Goal: Ask a question

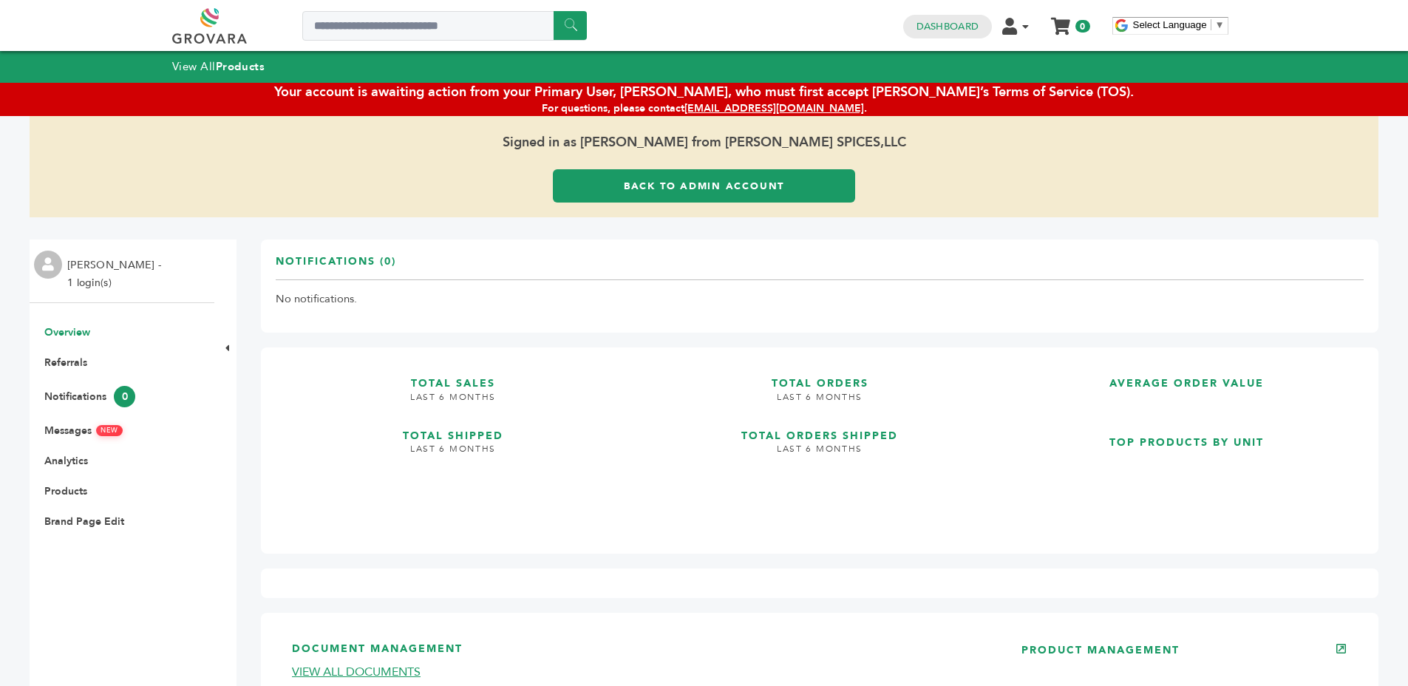
click at [830, 99] on div "Your account is awaiting action from your Primary User, [PERSON_NAME], who must…" at bounding box center [704, 92] width 1408 height 18
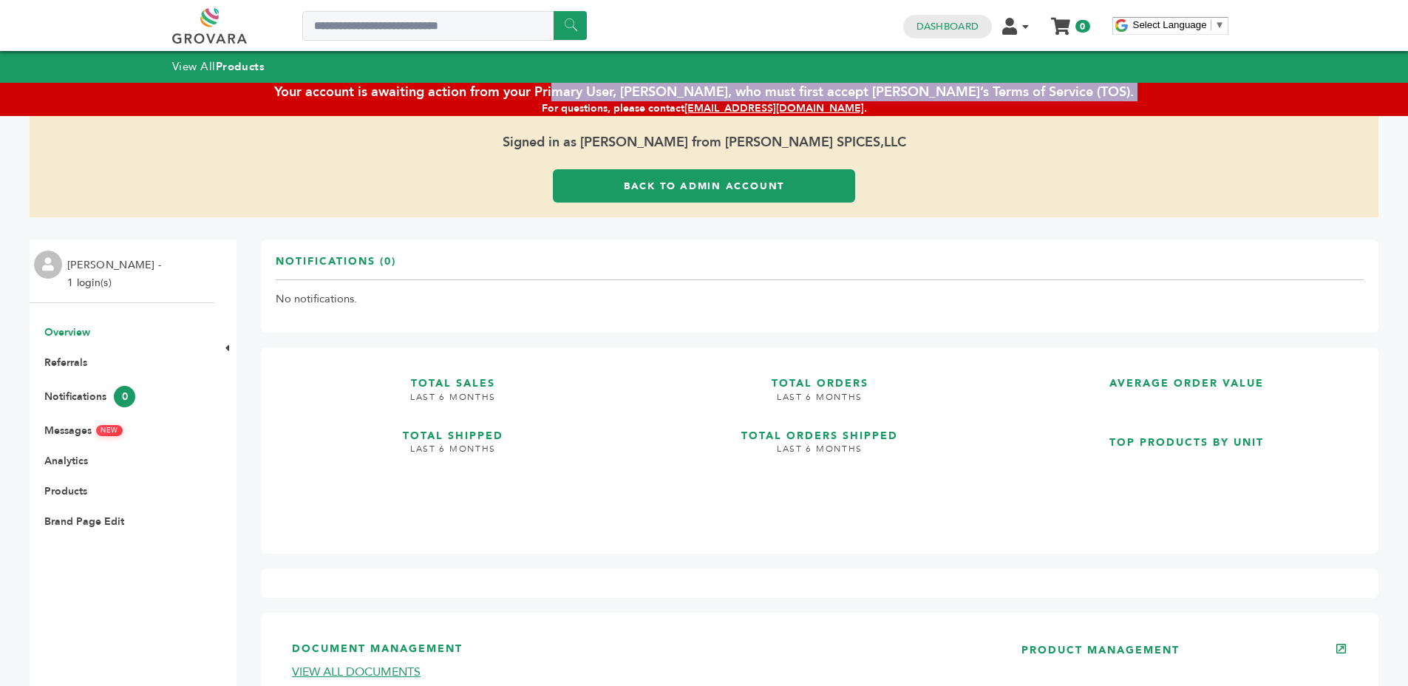
click at [830, 99] on div "Your account is awaiting action from your Primary User, [PERSON_NAME], who must…" at bounding box center [704, 92] width 1408 height 18
click at [861, 100] on div "Your account is awaiting action from your Primary User, [PERSON_NAME], who must…" at bounding box center [704, 92] width 1408 height 18
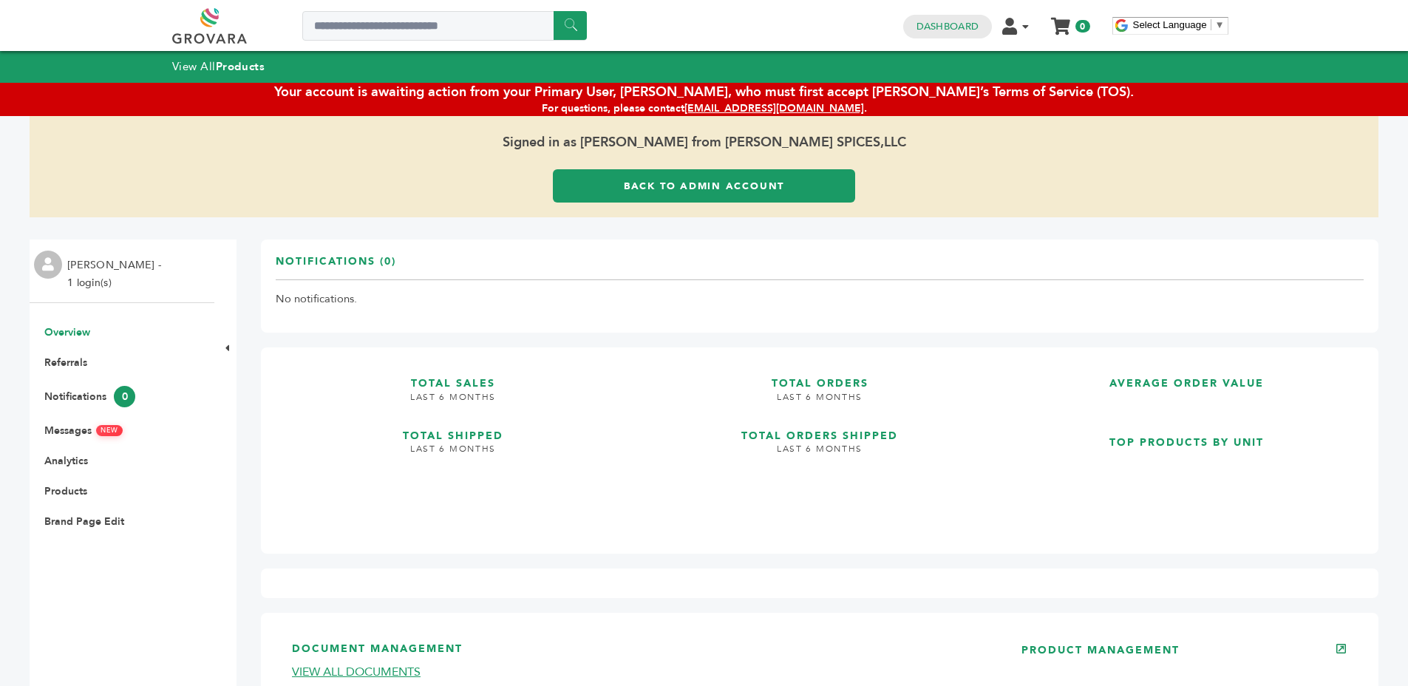
click at [861, 100] on div "Your account is awaiting action from your Primary User, [PERSON_NAME], who must…" at bounding box center [704, 92] width 1408 height 18
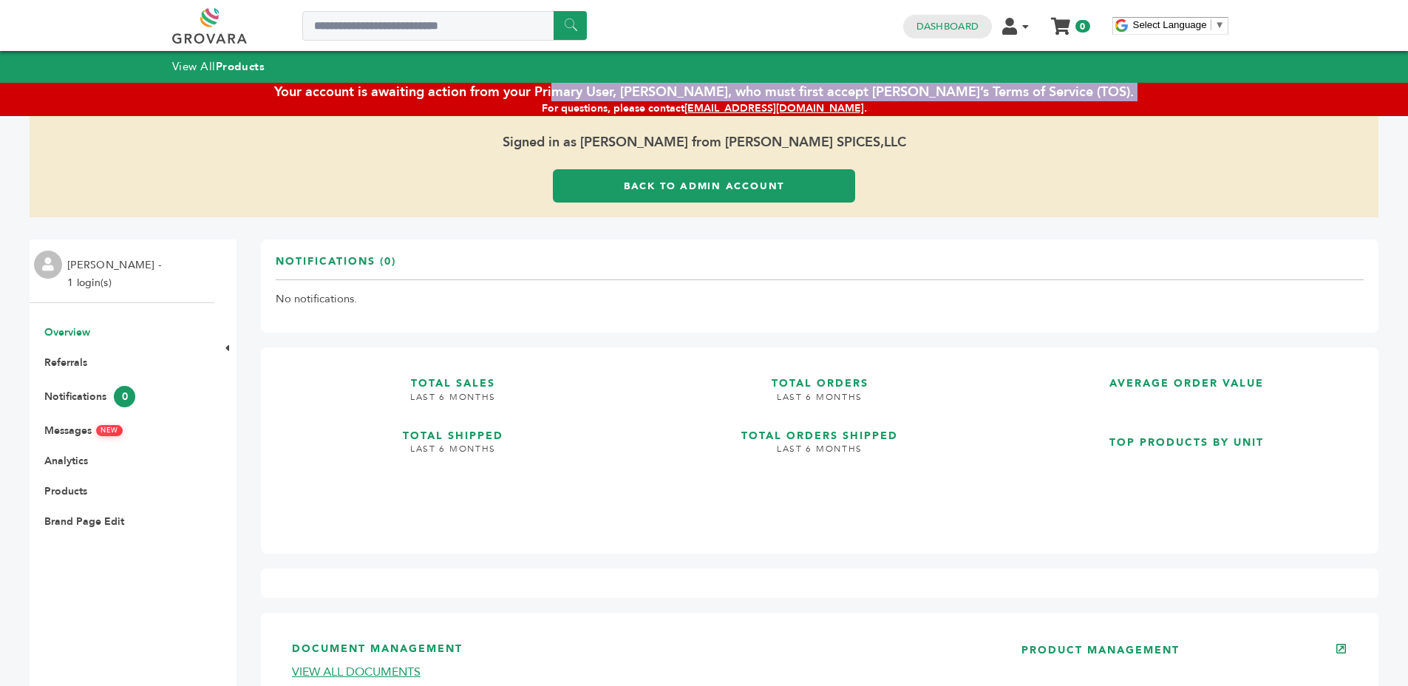
click at [861, 100] on div "Your account is awaiting action from your Primary User, Rosa Garcia, who must f…" at bounding box center [704, 92] width 1408 height 18
click at [873, 101] on div "Your account is awaiting action from your Primary User, Rosa Garcia, who must f…" at bounding box center [704, 92] width 1408 height 18
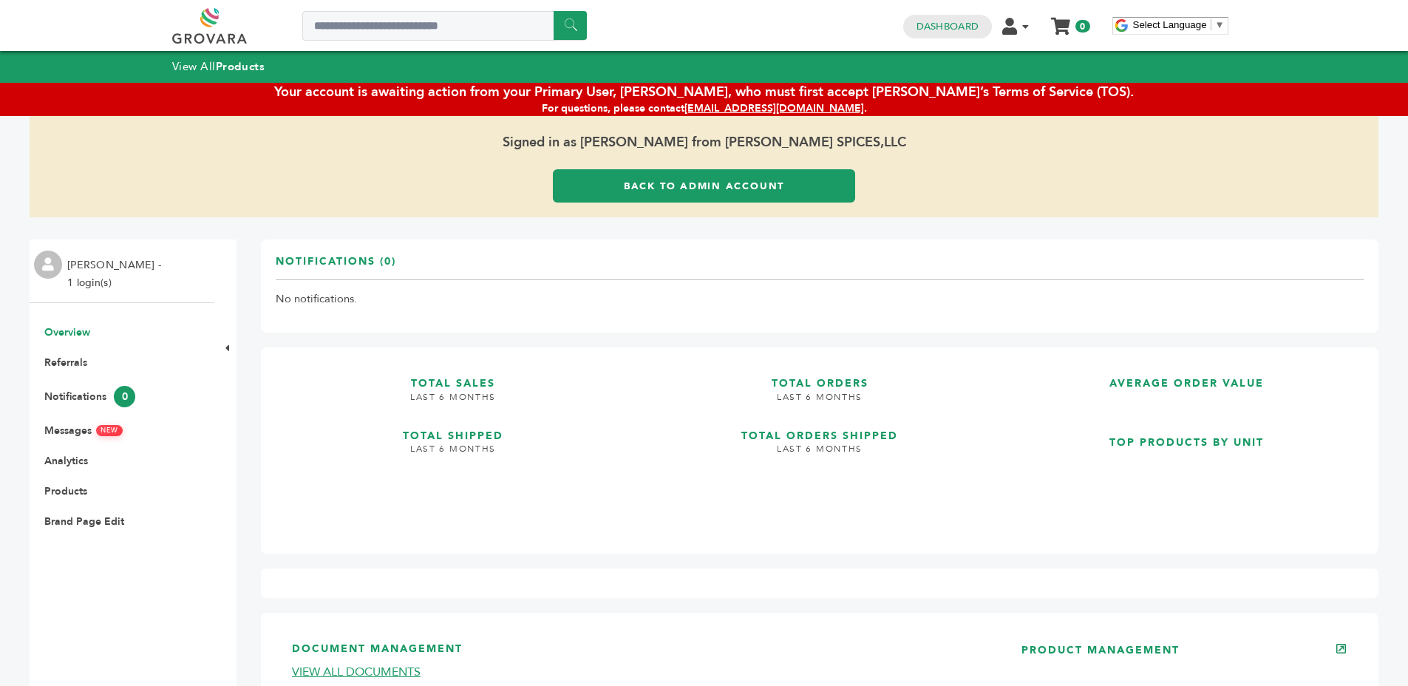
click at [873, 101] on div "Your account is awaiting action from your Primary User, Rosa Garcia, who must f…" at bounding box center [704, 92] width 1408 height 18
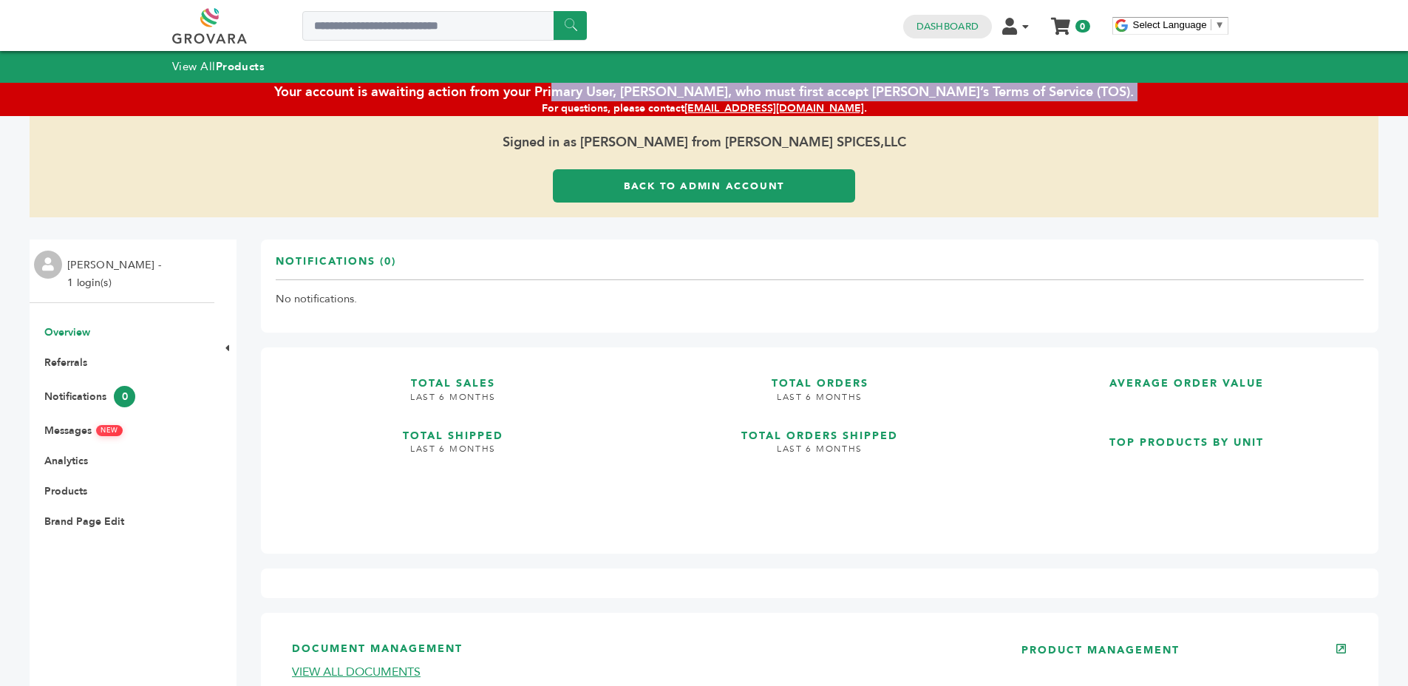
click at [873, 101] on div "Your account is awaiting action from your Primary User, Rosa Garcia, who must f…" at bounding box center [704, 92] width 1408 height 18
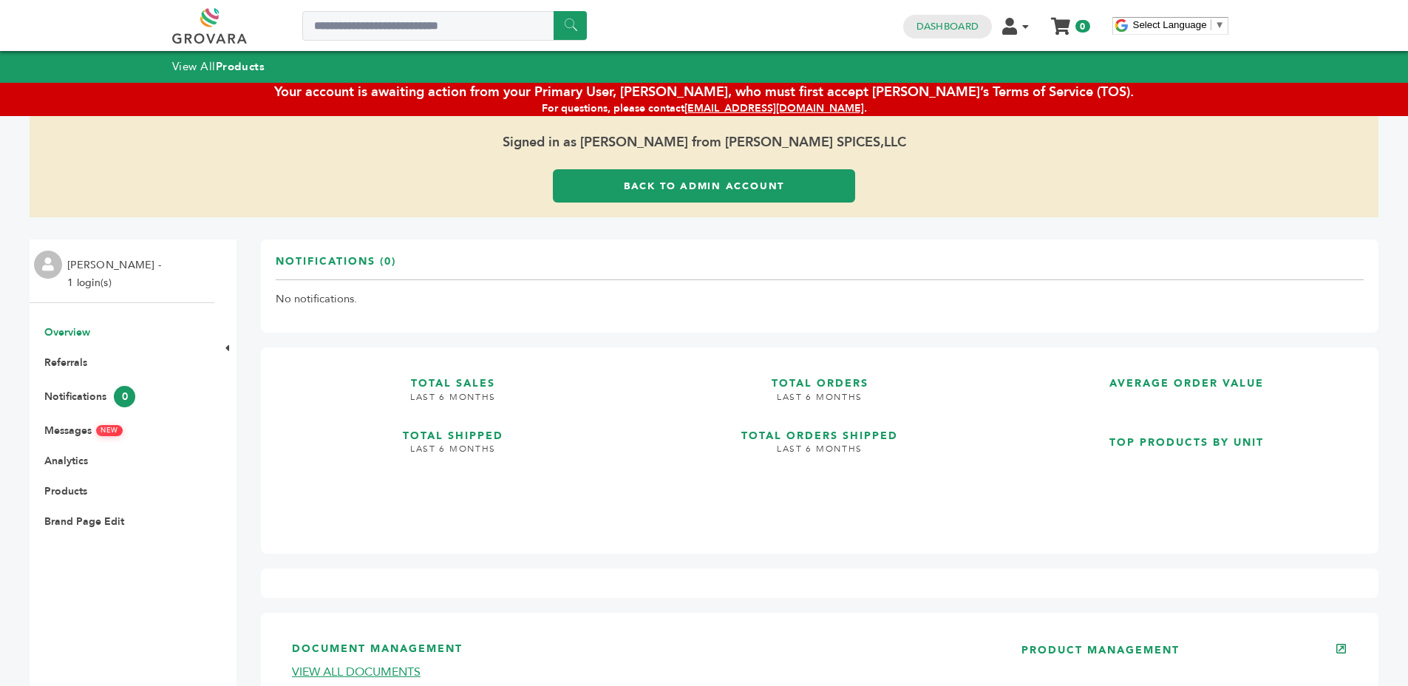
click at [861, 103] on div "For questions, please contact support@grovara.com ." at bounding box center [704, 108] width 1408 height 15
click at [857, 104] on div "For questions, please contact support@grovara.com ." at bounding box center [704, 108] width 1408 height 15
click at [849, 96] on div "Your account is awaiting action from your Primary User, Rosa Garcia, who must f…" at bounding box center [704, 92] width 1408 height 18
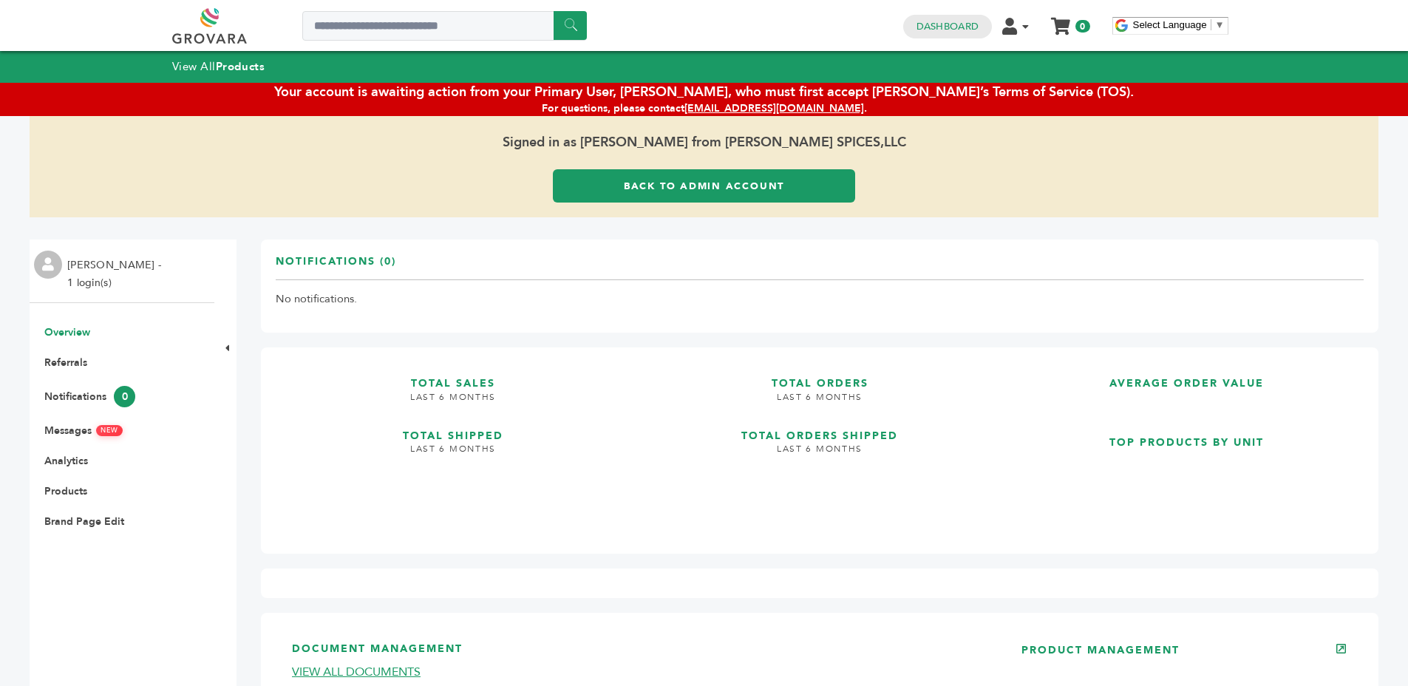
click at [849, 96] on div "Your account is awaiting action from your Primary User, Rosa Garcia, who must f…" at bounding box center [704, 92] width 1408 height 18
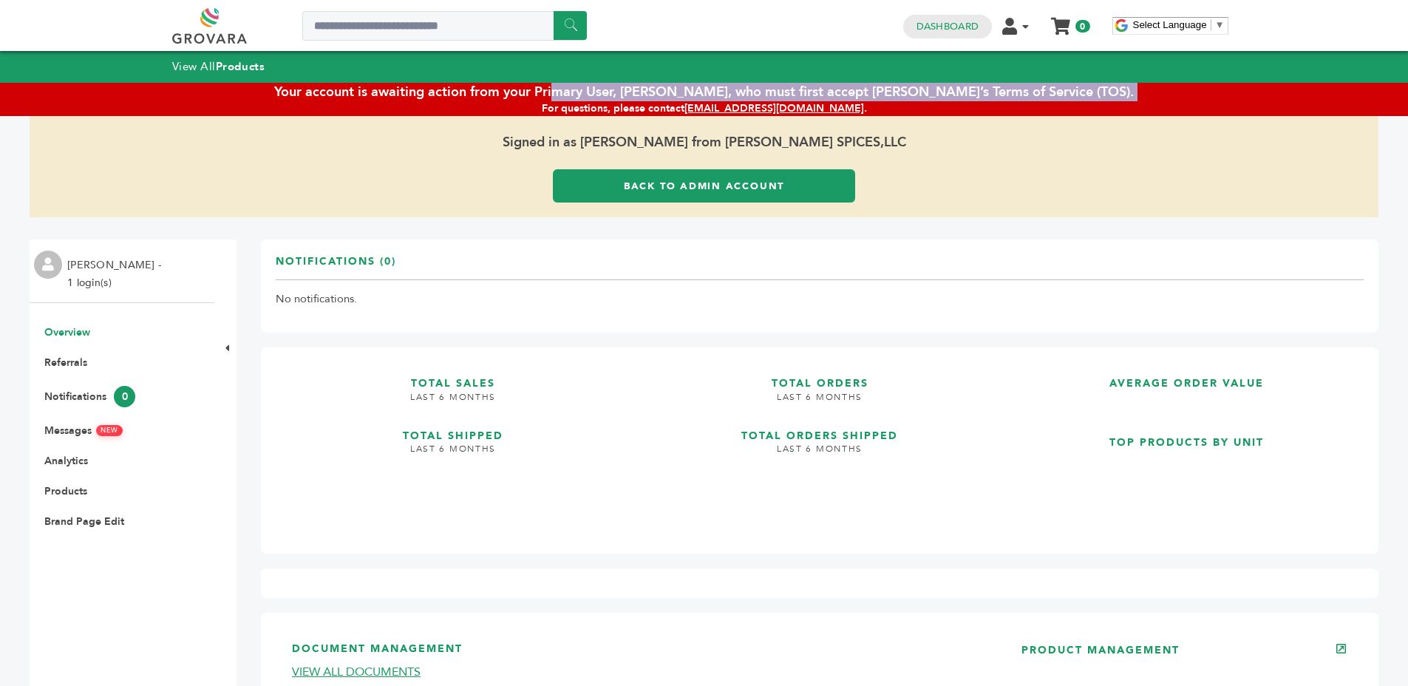
click at [849, 96] on div "Your account is awaiting action from your Primary User, Rosa Garcia, who must f…" at bounding box center [704, 92] width 1408 height 18
click at [876, 98] on div "Your account is awaiting action from your Primary User, Rosa Garcia, who must f…" at bounding box center [704, 92] width 1408 height 18
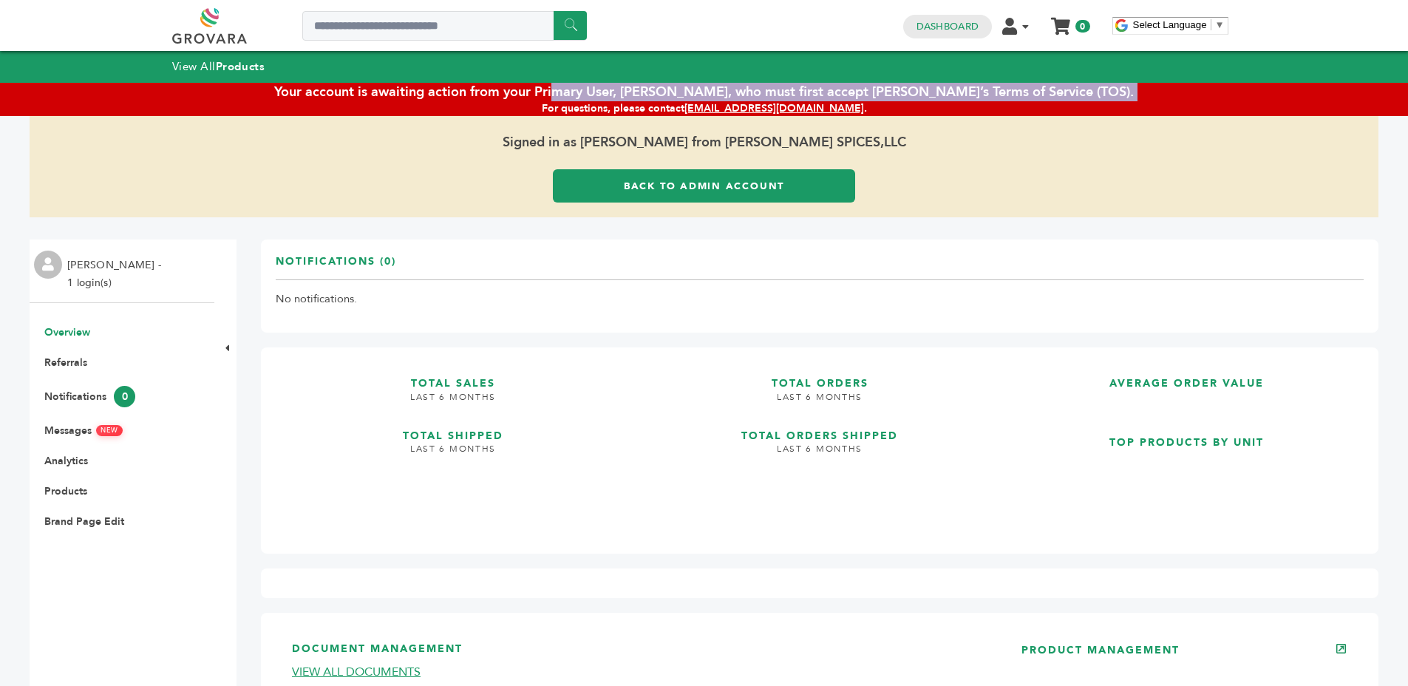
click at [883, 98] on div "Your account is awaiting action from your Primary User, Rosa Garcia, who must f…" at bounding box center [704, 92] width 1408 height 18
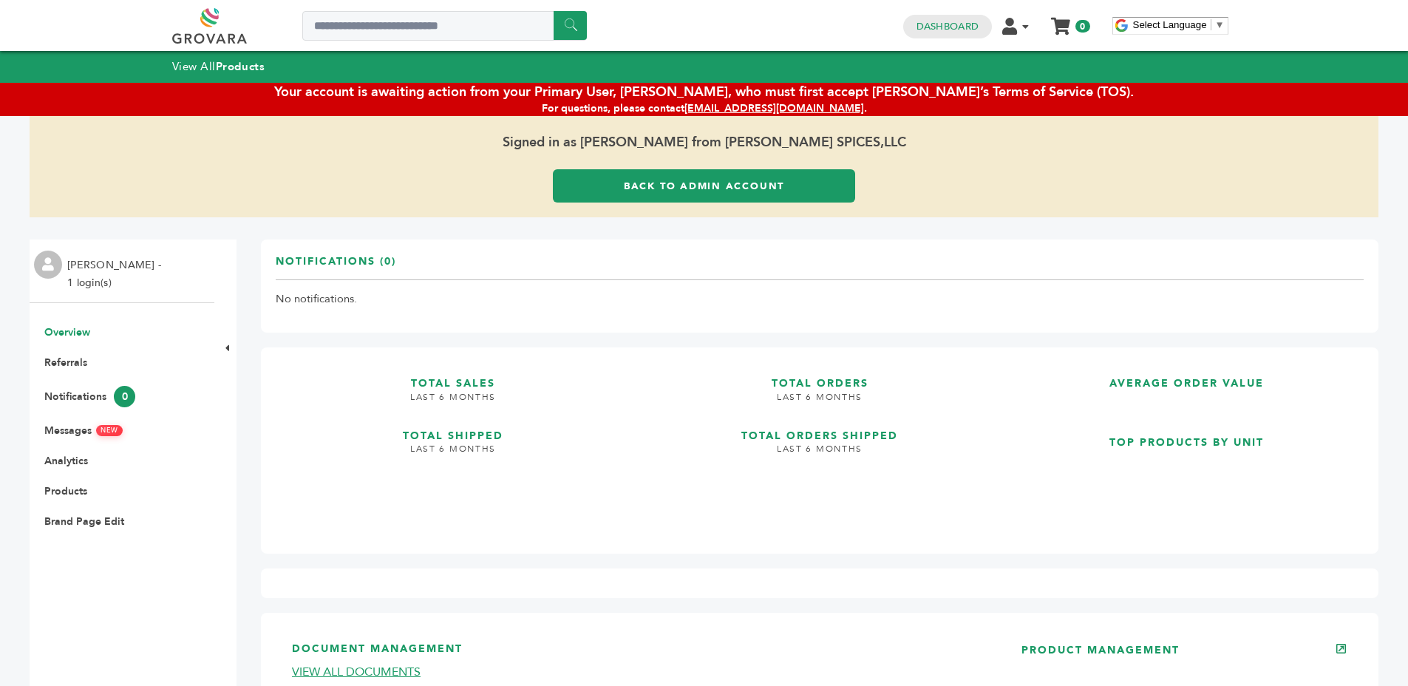
click at [704, 180] on link "Back to Admin Account" at bounding box center [704, 185] width 302 height 33
